Goal: Task Accomplishment & Management: Use online tool/utility

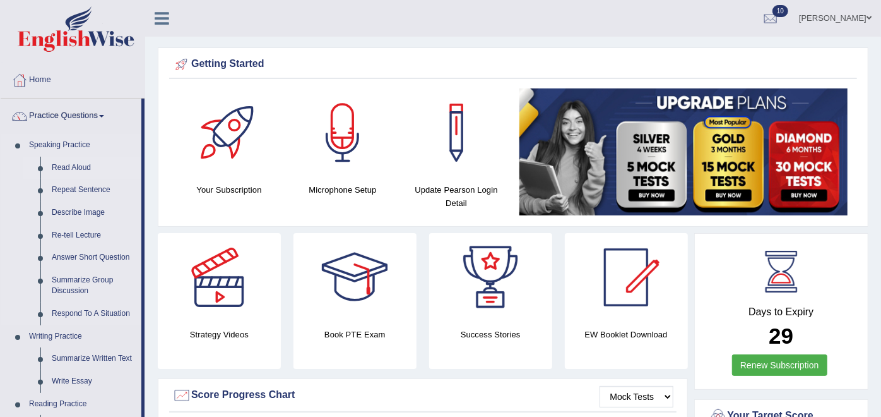
click at [74, 169] on link "Read Aloud" at bounding box center [93, 168] width 95 height 23
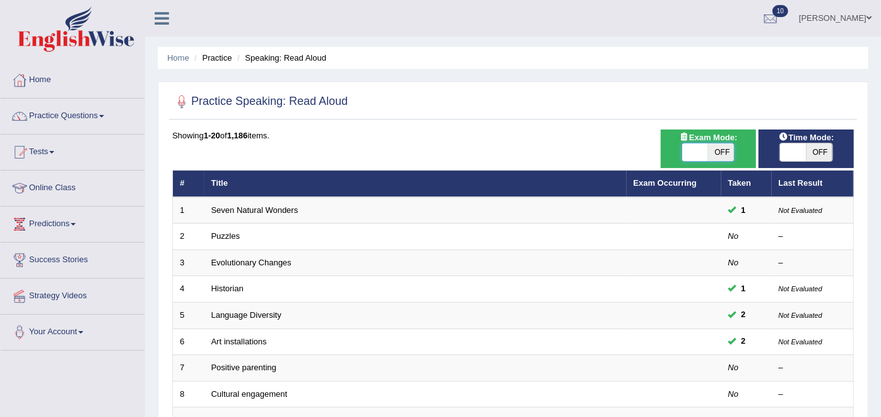
click at [693, 153] on span at bounding box center [695, 152] width 26 height 18
checkbox input "true"
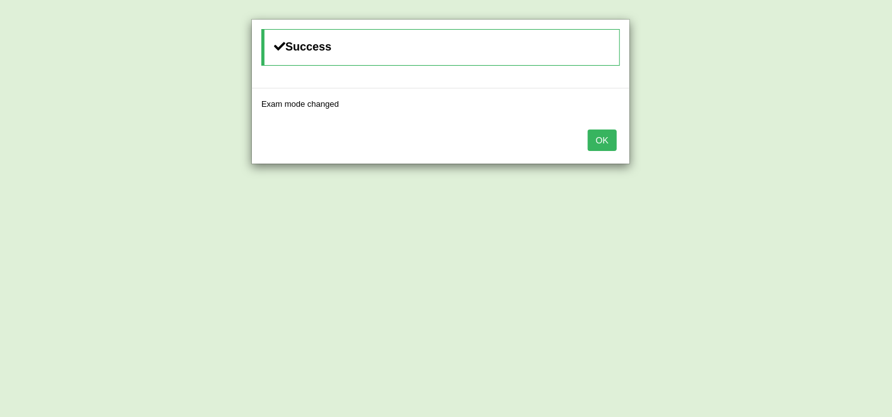
click at [612, 140] on button "OK" at bounding box center [602, 139] width 29 height 21
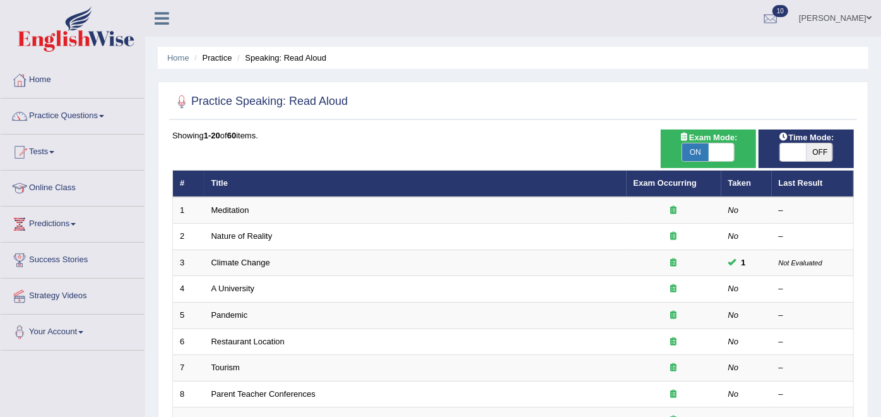
click at [788, 153] on span at bounding box center [793, 152] width 26 height 18
checkbox input "true"
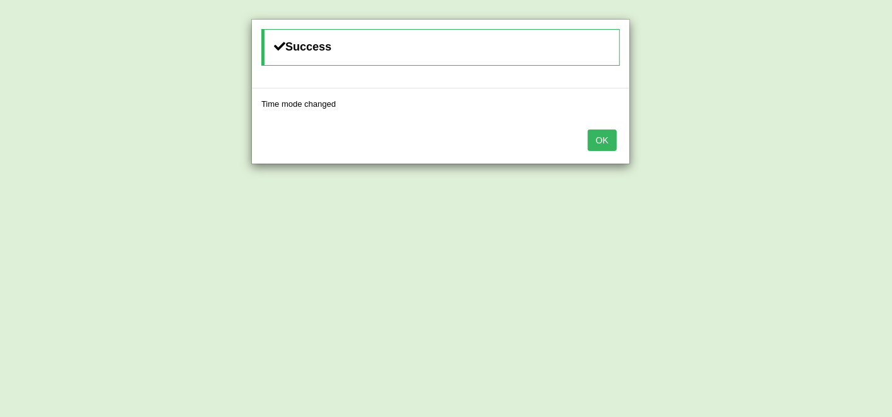
click at [605, 136] on button "OK" at bounding box center [602, 139] width 29 height 21
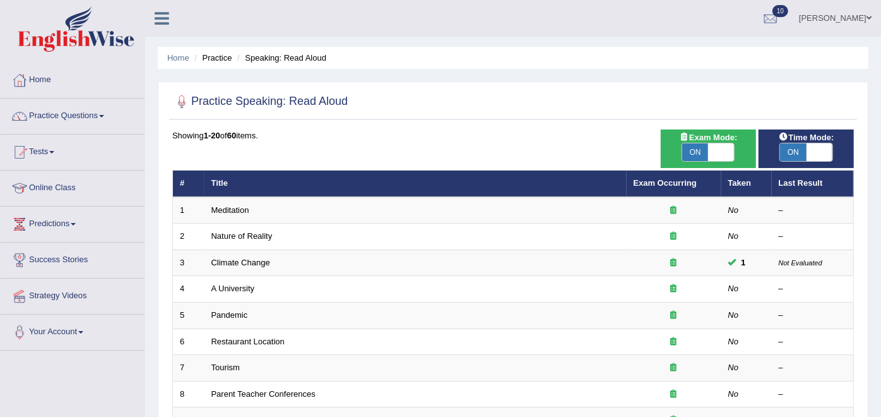
click at [506, 25] on ul "James Njoku Toggle navigation Username: jamesnjoku Access Type: Online Subscrip…" at bounding box center [623, 18] width 515 height 36
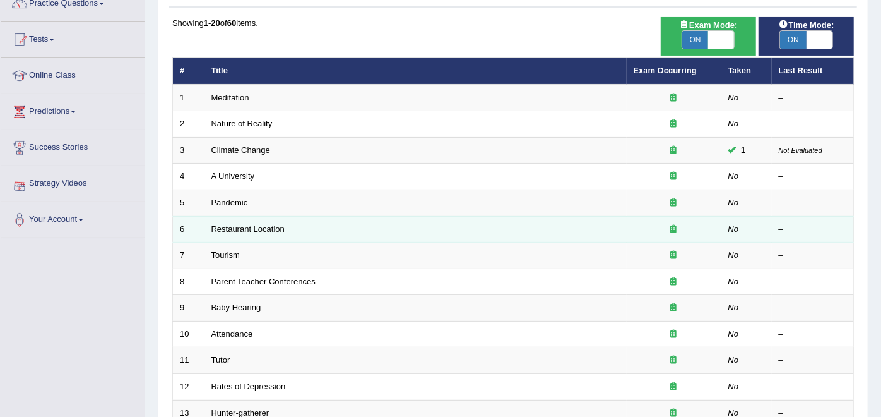
scroll to position [140, 0]
